Goal: Information Seeking & Learning: Find specific fact

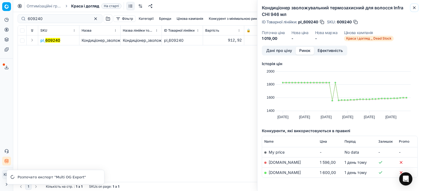
drag, startPoint x: 416, startPoint y: 9, endPoint x: 397, endPoint y: 9, distance: 19.0
click at [416, 9] on icon "button" at bounding box center [414, 7] width 4 height 4
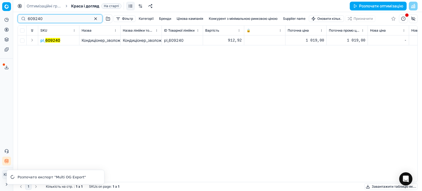
drag, startPoint x: 57, startPoint y: 18, endPoint x: 0, endPoint y: 16, distance: 57.2
click at [0, 16] on div "Pricing platform Аналітика Цінова оптимізація Асортимент продукції Шаблони Серв…" at bounding box center [211, 95] width 422 height 191
paste input "645805"
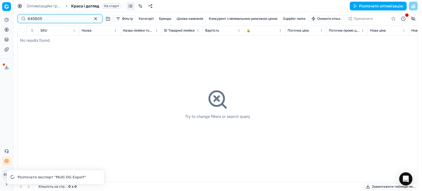
click at [29, 18] on input "645805" at bounding box center [58, 18] width 60 height 5
type input "645805"
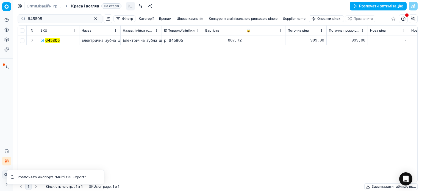
click at [46, 41] on mark "645805" at bounding box center [52, 40] width 14 height 5
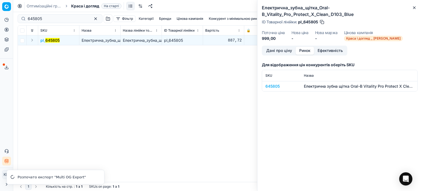
click at [309, 50] on button "Ринок" at bounding box center [305, 51] width 18 height 8
click at [279, 87] on div "645805" at bounding box center [281, 86] width 32 height 5
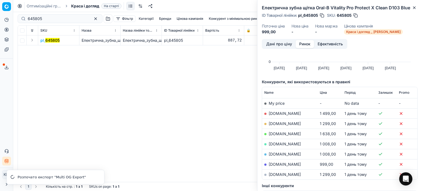
scroll to position [55, 0]
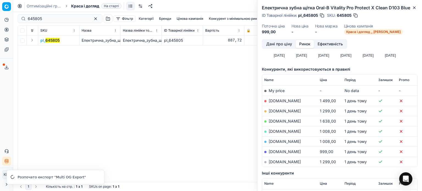
click at [277, 150] on link "[DOMAIN_NAME]" at bounding box center [285, 151] width 32 height 5
click at [413, 7] on icon "button" at bounding box center [414, 7] width 4 height 4
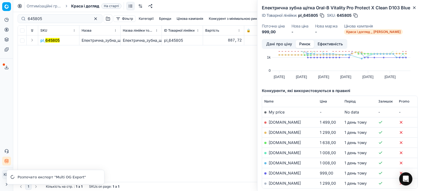
scroll to position [0, 0]
